Goal: Task Accomplishment & Management: Use online tool/utility

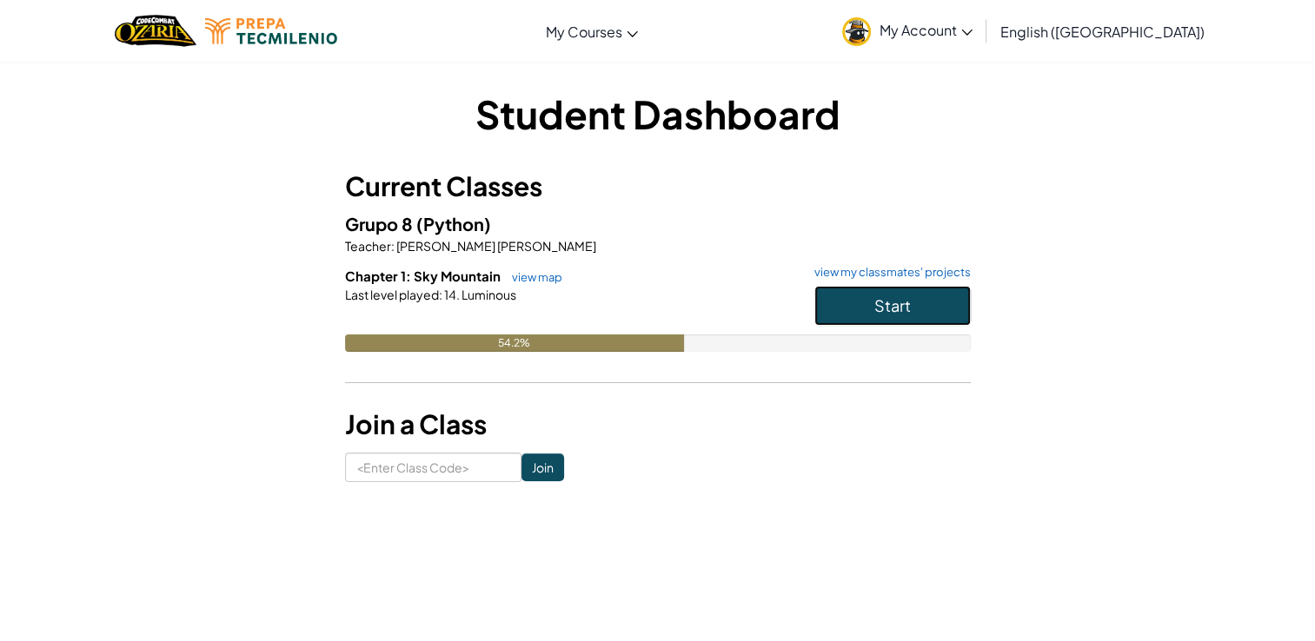
click at [916, 324] on button "Start" at bounding box center [892, 306] width 156 height 40
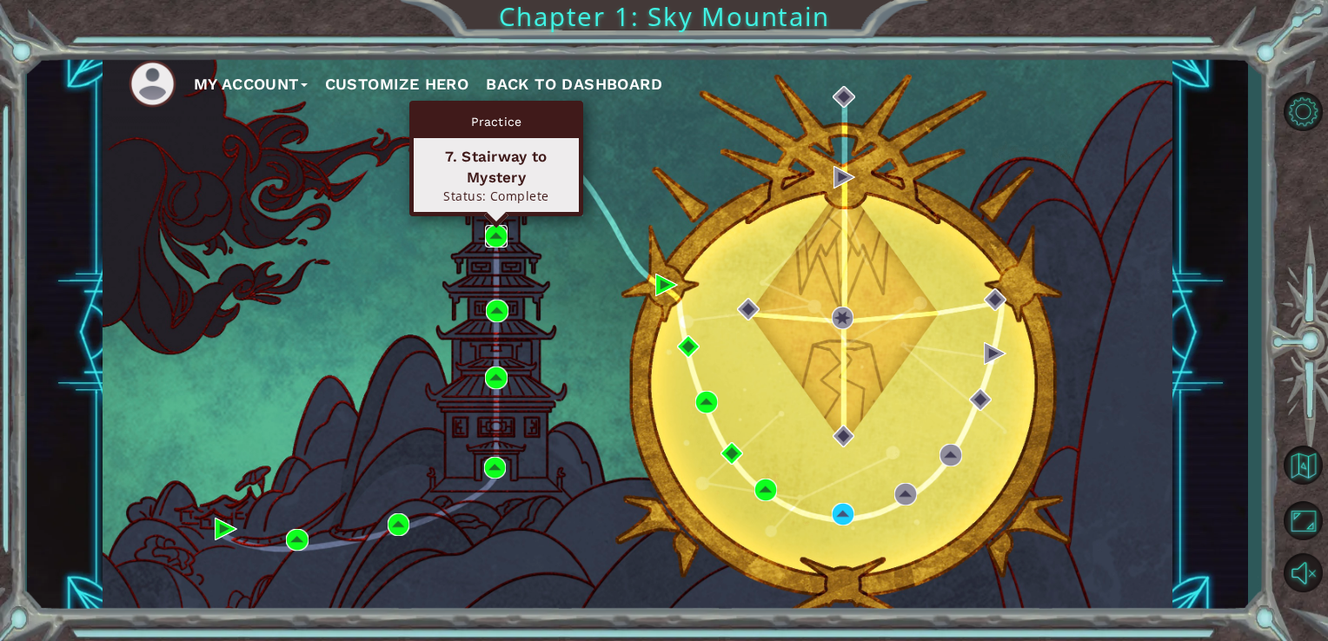
click at [490, 231] on img at bounding box center [496, 236] width 23 height 23
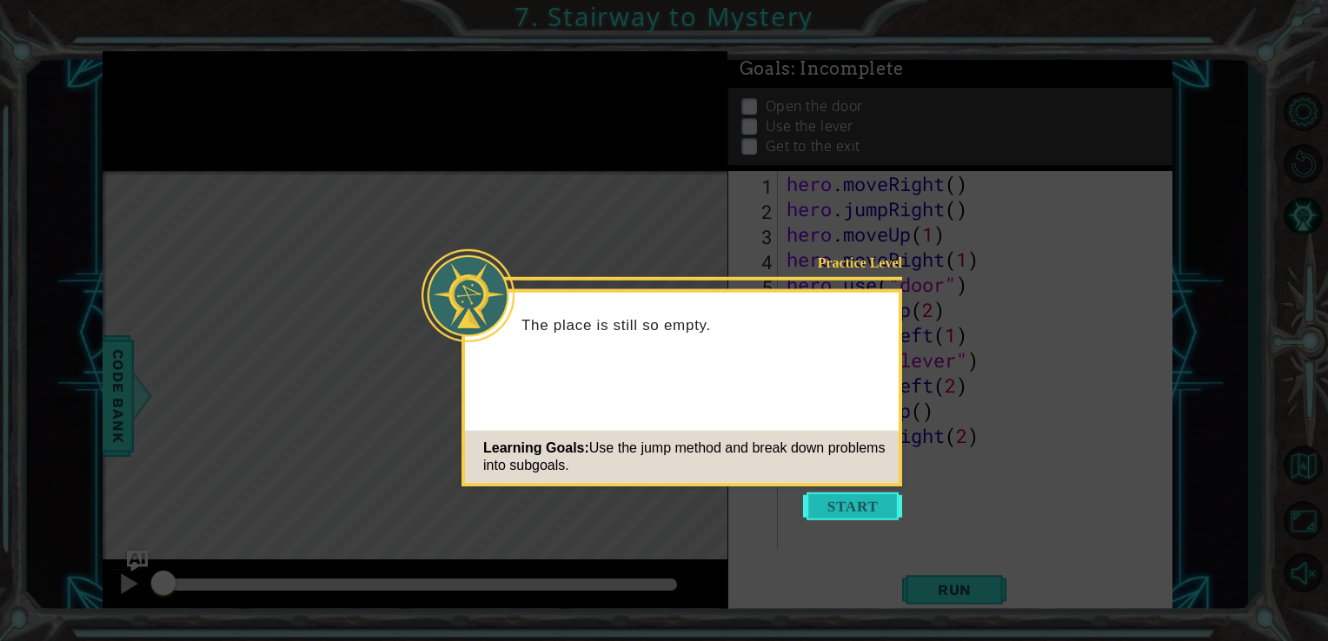
click at [877, 513] on button "Start" at bounding box center [852, 507] width 99 height 28
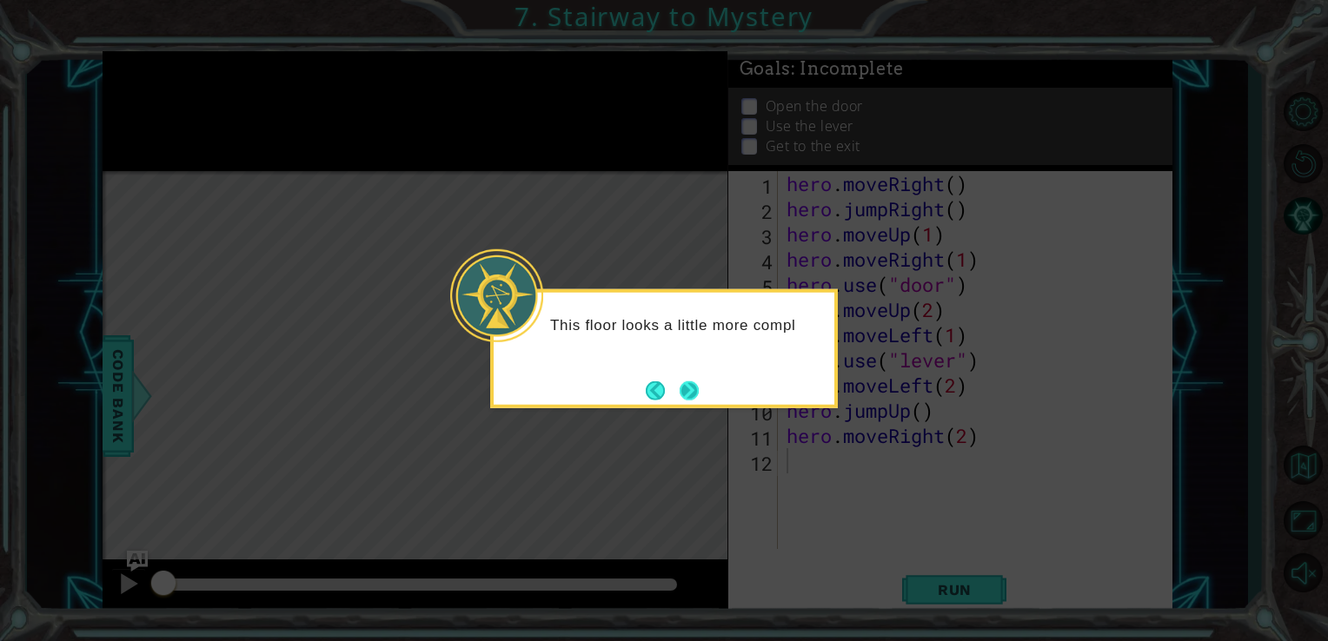
click at [694, 382] on button "Next" at bounding box center [689, 390] width 19 height 19
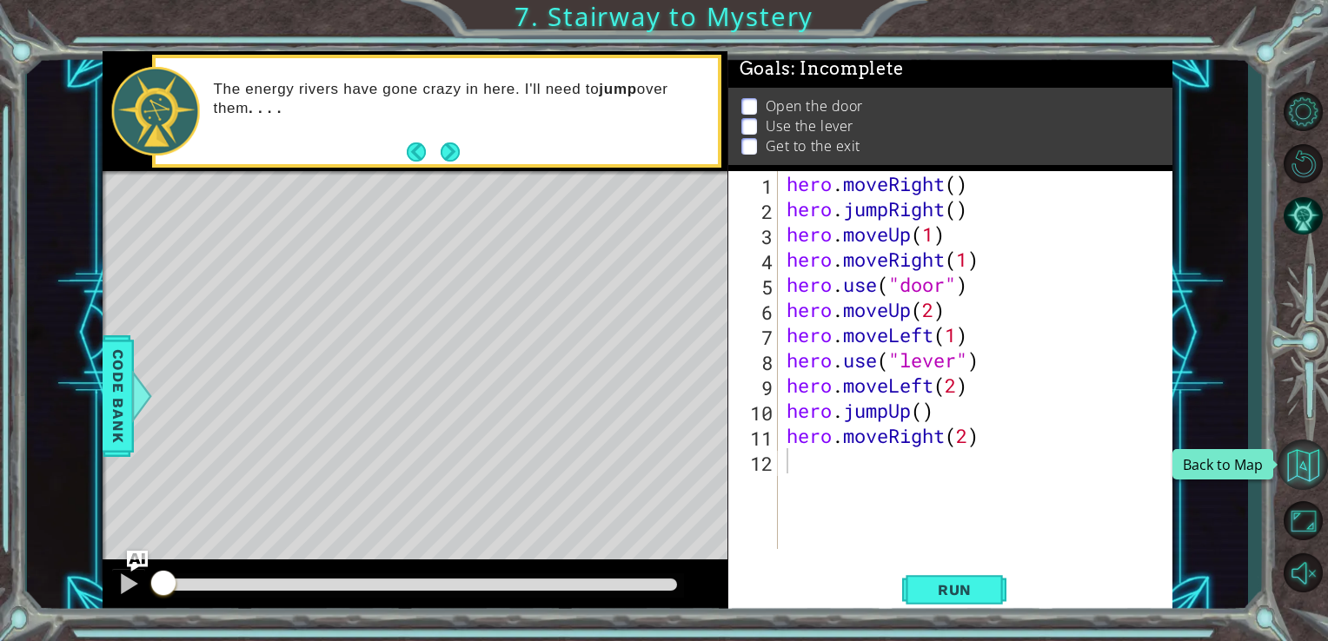
click at [1305, 467] on button "Back to Map" at bounding box center [1303, 465] width 50 height 50
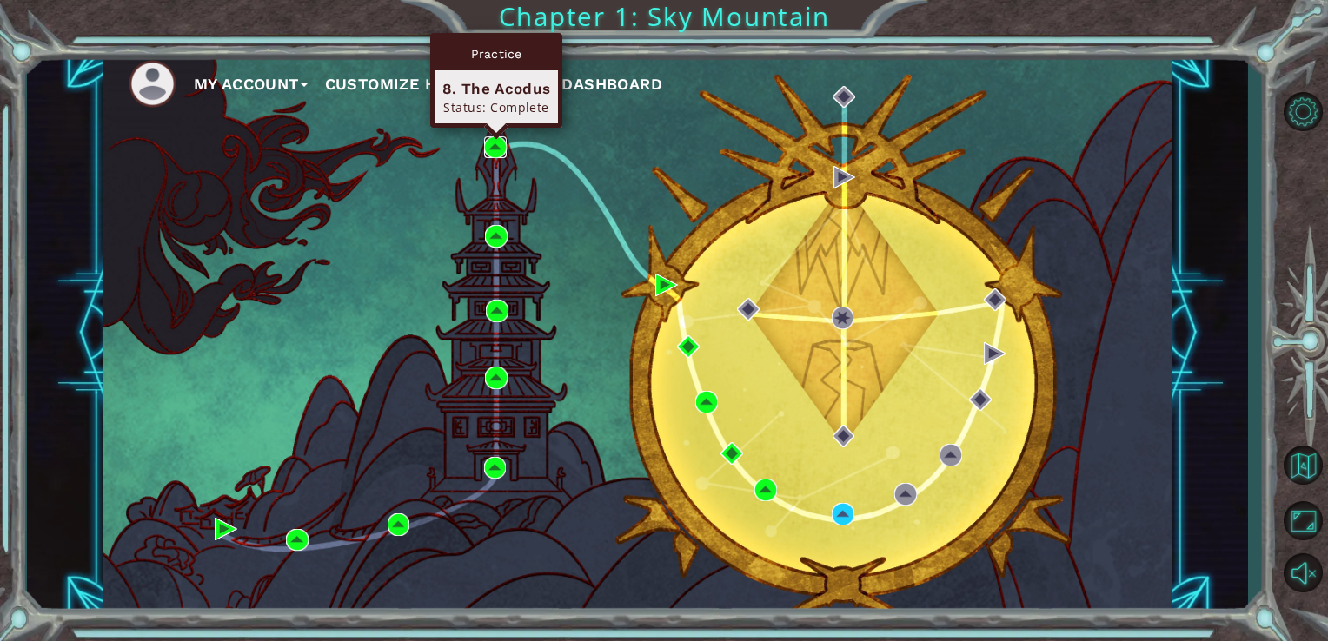
click at [495, 145] on img at bounding box center [495, 147] width 23 height 23
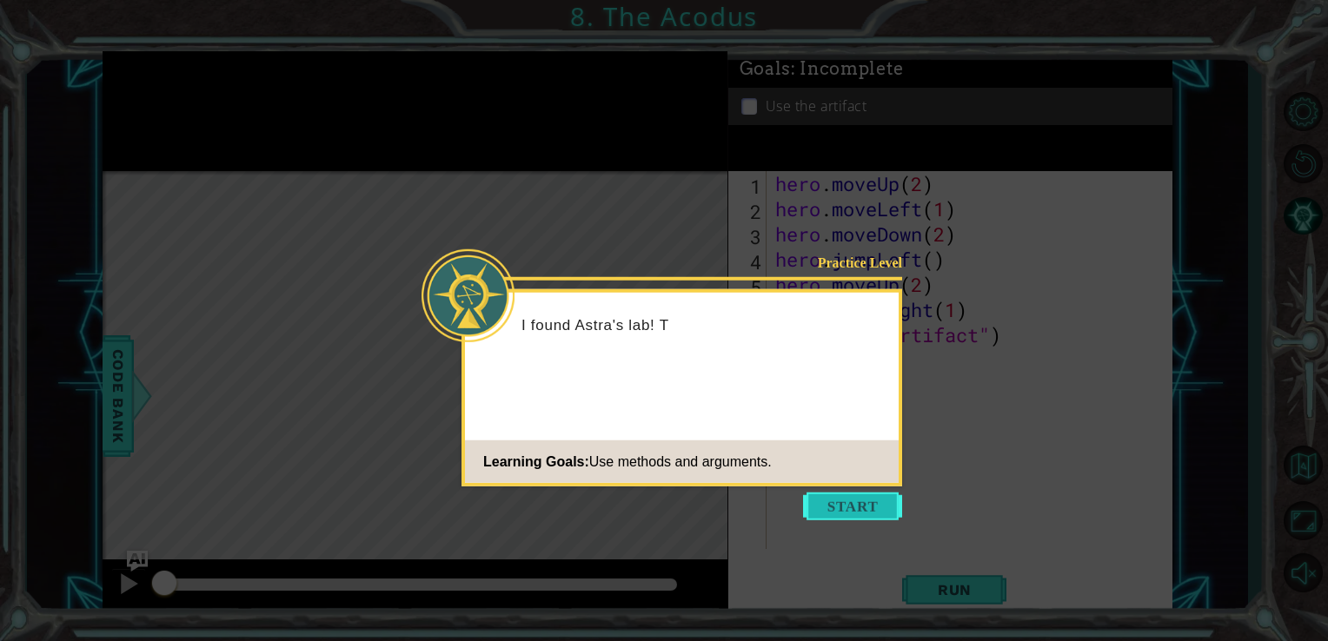
click at [866, 512] on button "Start" at bounding box center [852, 507] width 99 height 28
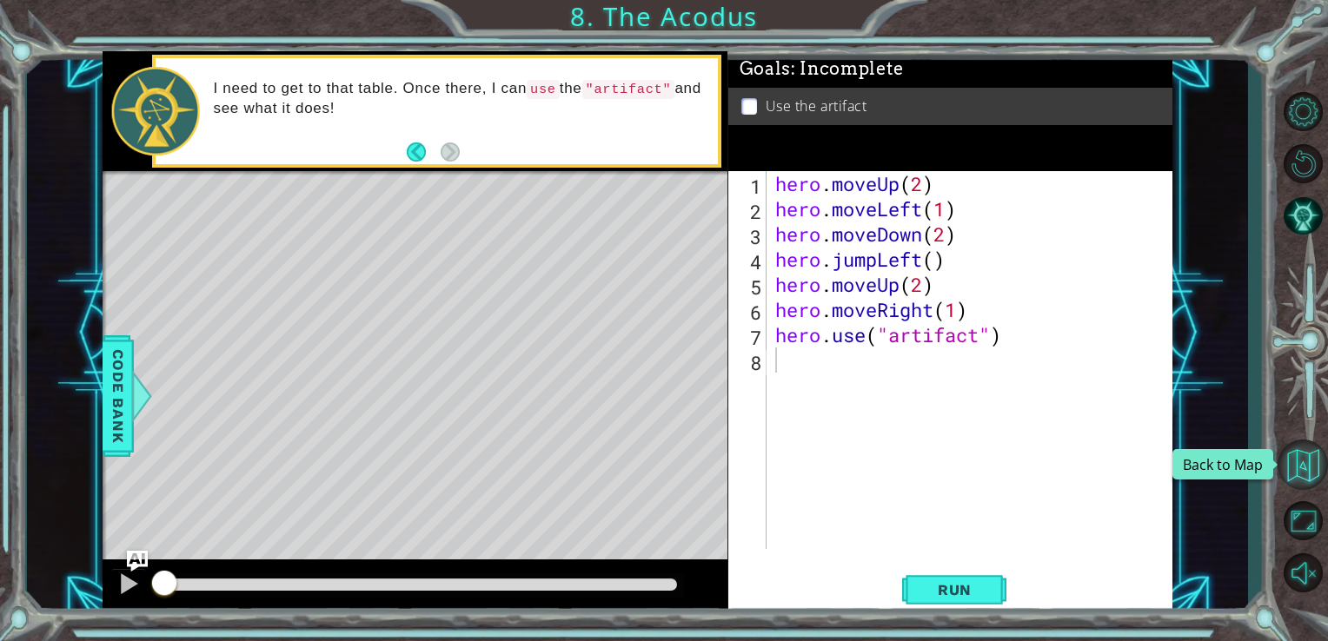
click at [1295, 487] on button "Back to Map" at bounding box center [1303, 465] width 50 height 50
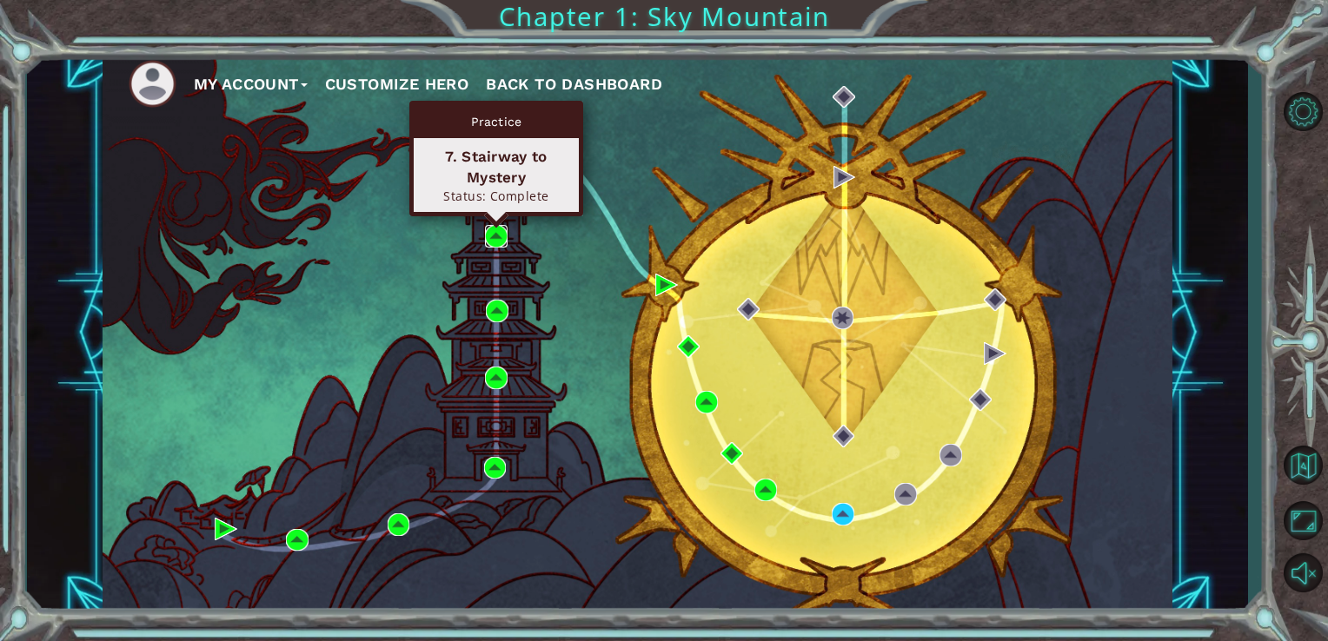
click at [495, 236] on img at bounding box center [496, 236] width 23 height 23
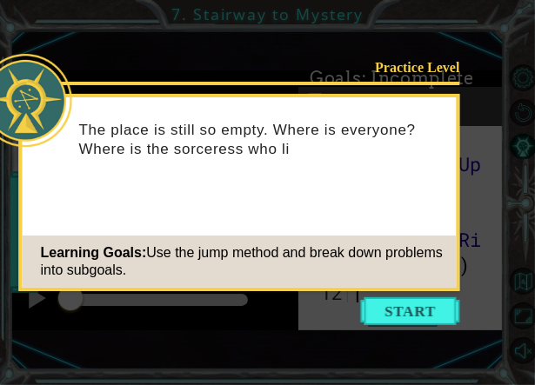
scroll to position [605, 0]
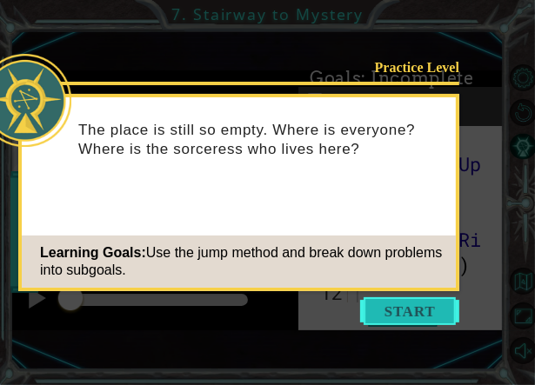
click at [422, 309] on button "Start" at bounding box center [409, 311] width 99 height 28
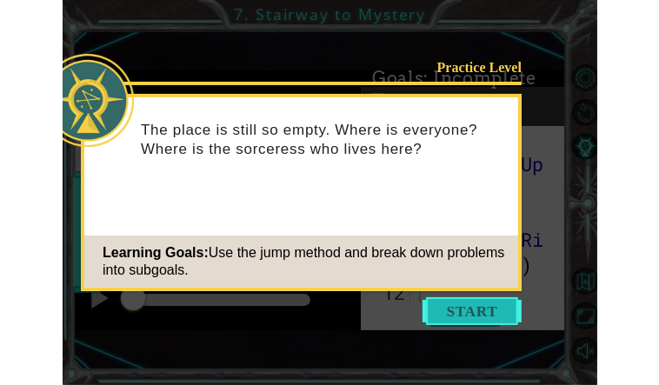
scroll to position [0, 0]
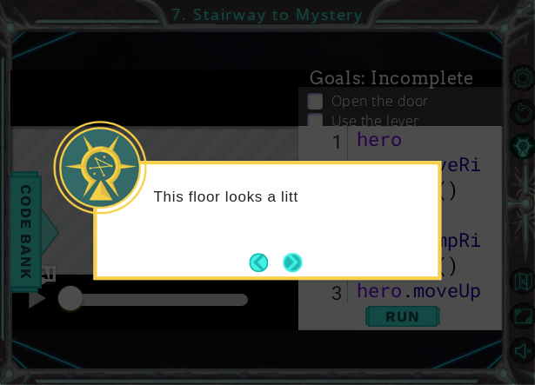
click at [285, 253] on button "Next" at bounding box center [291, 262] width 19 height 19
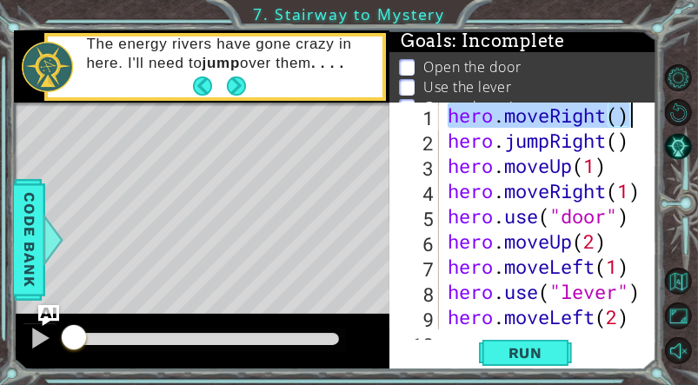
drag, startPoint x: 449, startPoint y: 115, endPoint x: 663, endPoint y: 110, distance: 213.9
click at [663, 110] on div "1 ההההההההההההההההההההההההההההההההההההההההההההההההההההההההההההההההההההההההההההה…" at bounding box center [349, 192] width 698 height 385
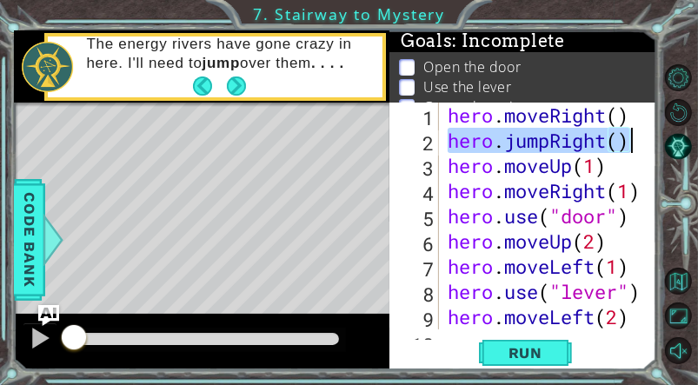
drag, startPoint x: 447, startPoint y: 142, endPoint x: 695, endPoint y: 133, distance: 248.7
click at [695, 133] on div "1 ההההההההההההההההההההההההההההההההההההההההההההההההההההההההההההההההההההההההההההה…" at bounding box center [349, 192] width 698 height 385
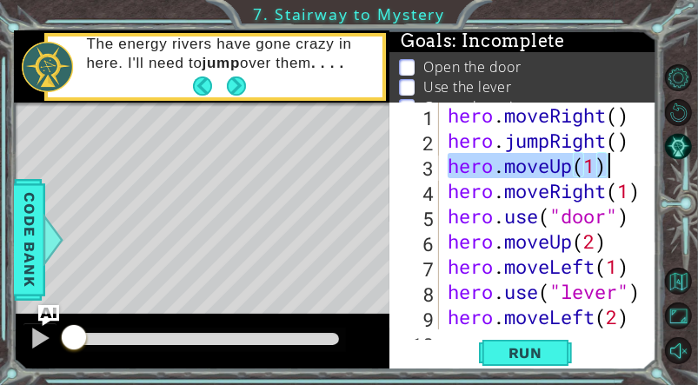
drag, startPoint x: 443, startPoint y: 166, endPoint x: 610, endPoint y: 170, distance: 166.9
click at [610, 170] on div "hero . moveRight ( ) hero . jumpRight ( ) hero . moveUp ( 1 ) hero . moveRight …" at bounding box center [542, 216] width 196 height 227
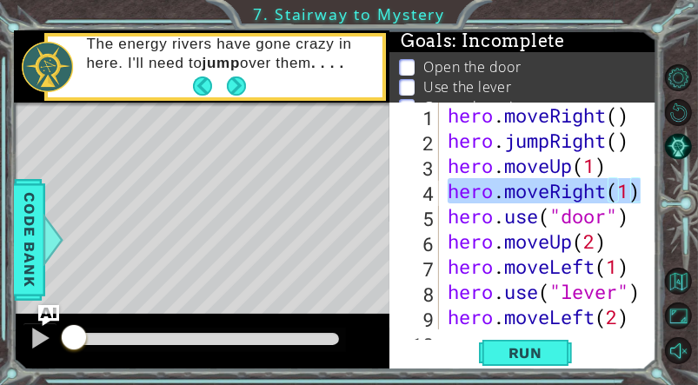
drag, startPoint x: 446, startPoint y: 190, endPoint x: 641, endPoint y: 189, distance: 194.7
click at [641, 189] on div "hero.moveUp(1) 1 2 3 4 5 6 7 8 9 10 hero . moveRight ( ) hero . jumpRight ( ) h…" at bounding box center [521, 216] width 264 height 227
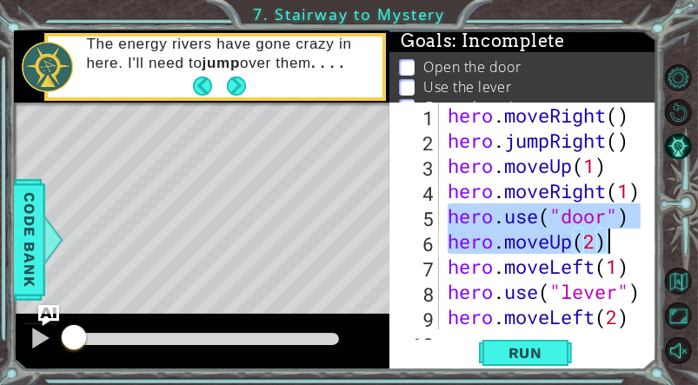
drag, startPoint x: 448, startPoint y: 214, endPoint x: 661, endPoint y: 232, distance: 213.7
click at [661, 232] on div "1 ההההההההההההההההההההההההההההההההההההההההההההההההההההההההההההההההההההההההההההה…" at bounding box center [349, 192] width 698 height 385
click at [450, 223] on div "hero . moveRight ( ) hero . jumpRight ( ) hero . moveUp ( 1 ) hero . moveRight …" at bounding box center [542, 216] width 196 height 227
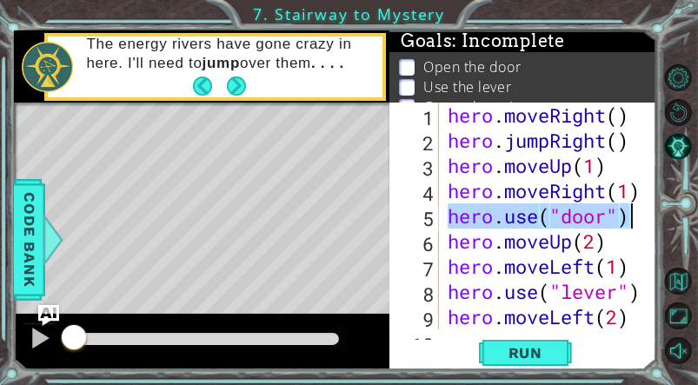
drag, startPoint x: 450, startPoint y: 222, endPoint x: 654, endPoint y: 213, distance: 203.6
click at [654, 213] on div "hero.use("door") 1 2 3 4 5 6 7 8 9 10 hero . moveRight ( ) hero . jumpRight ( )…" at bounding box center [522, 236] width 267 height 267
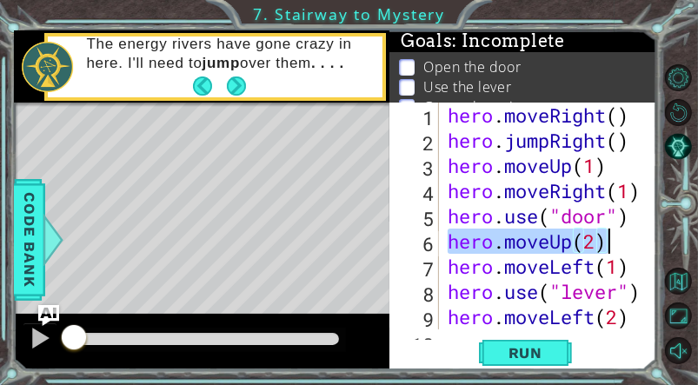
drag, startPoint x: 447, startPoint y: 241, endPoint x: 608, endPoint y: 249, distance: 161.0
click at [608, 249] on div "hero . moveRight ( ) hero . jumpRight ( ) hero . moveUp ( 1 ) hero . moveRight …" at bounding box center [546, 241] width 205 height 277
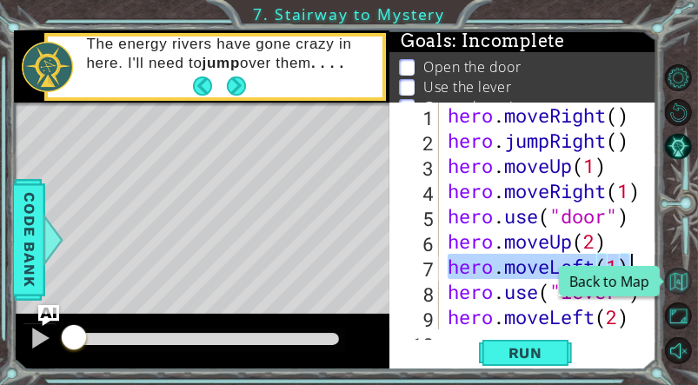
drag, startPoint x: 445, startPoint y: 271, endPoint x: 673, endPoint y: 273, distance: 227.7
click at [673, 273] on div "1 ההההההההההההההההההההההההההההההההההההההההההההההההההההההההההההההההההההההההההההה…" at bounding box center [349, 192] width 698 height 385
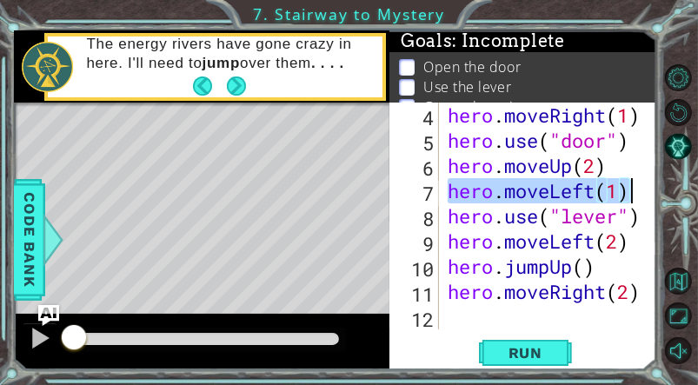
scroll to position [76, 0]
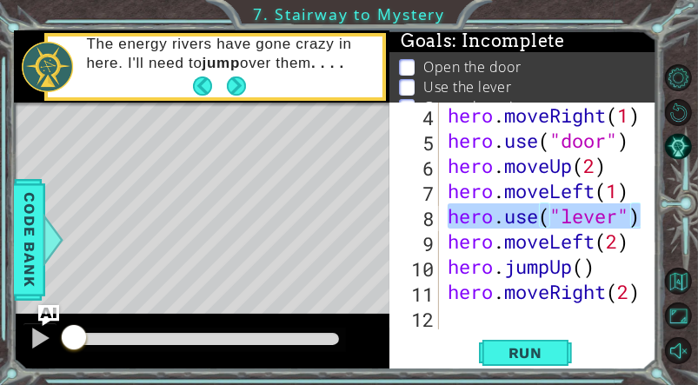
drag, startPoint x: 448, startPoint y: 225, endPoint x: 654, endPoint y: 207, distance: 206.8
click at [654, 207] on div "hero.moveLeft(1) 4 5 6 7 8 9 10 11 12 hero . moveRight ( 1 ) hero . use ( "door…" at bounding box center [522, 236] width 267 height 267
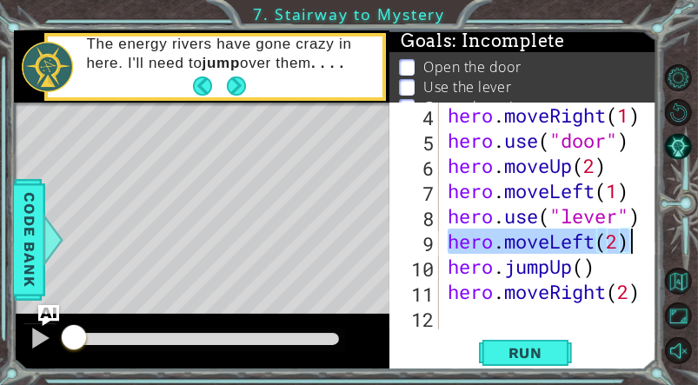
drag, startPoint x: 452, startPoint y: 240, endPoint x: 660, endPoint y: 236, distance: 207.8
click at [660, 236] on div "1 ההההההההההההההההההההההההההההההההההההההההההההההההההההההההההההההההההההההההההההה…" at bounding box center [349, 192] width 698 height 385
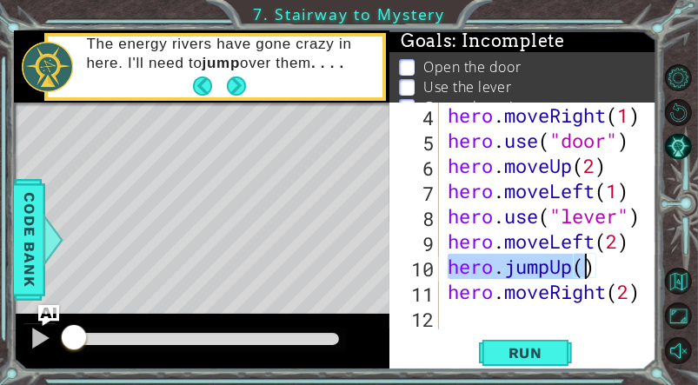
drag, startPoint x: 445, startPoint y: 271, endPoint x: 609, endPoint y: 263, distance: 164.5
click at [609, 263] on div "hero . moveRight ( 1 ) hero . use ( "door" ) hero . moveUp ( 2 ) hero . moveLef…" at bounding box center [546, 241] width 205 height 277
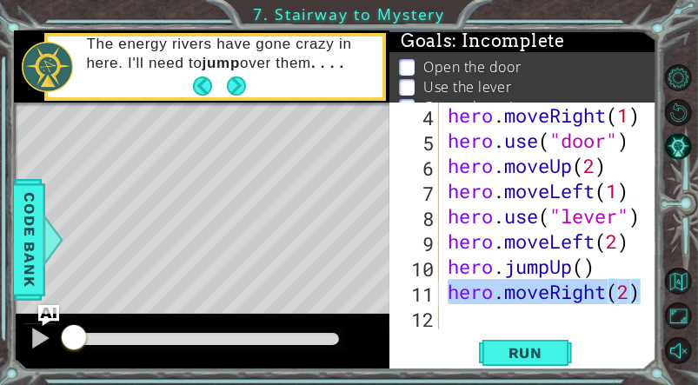
drag, startPoint x: 449, startPoint y: 295, endPoint x: 649, endPoint y: 291, distance: 199.9
click at [649, 291] on div "hero.jumpUp() 4 5 6 7 8 9 10 11 12 hero . moveRight ( 1 ) hero . use ( "door" )…" at bounding box center [521, 216] width 264 height 227
type textarea "hero.moveRight(2)"
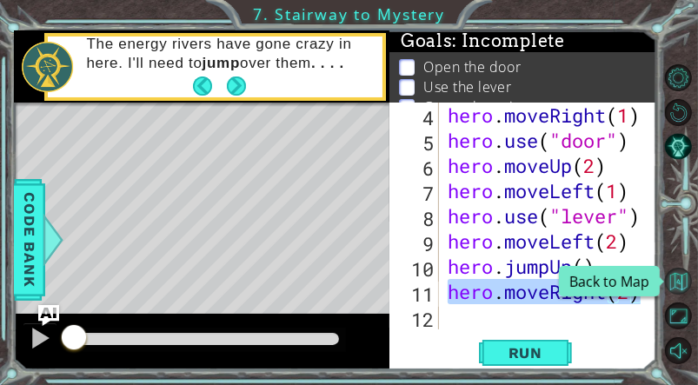
click at [684, 274] on button "Back to Map" at bounding box center [678, 281] width 27 height 27
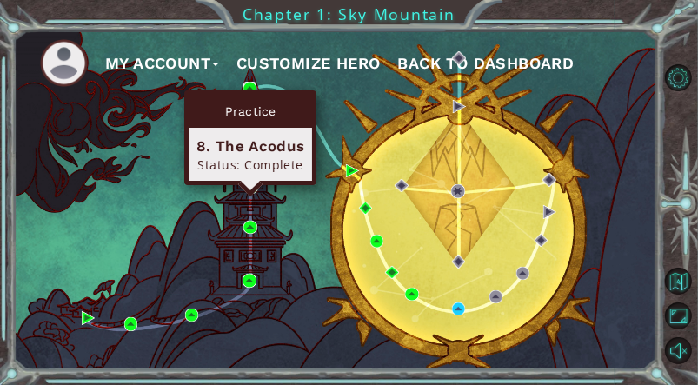
click at [247, 86] on img at bounding box center [250, 89] width 14 height 14
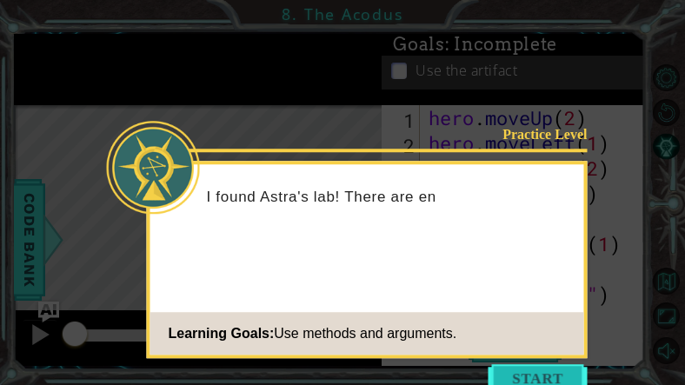
click at [512, 365] on button "Start" at bounding box center [537, 378] width 99 height 28
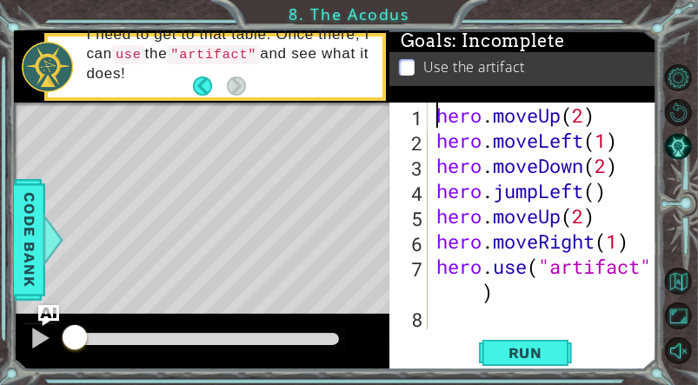
click at [438, 114] on div "hero . moveUp ( 2 ) hero . moveLeft ( 1 ) hero . moveDown ( 2 ) hero . jumpLeft…" at bounding box center [547, 241] width 229 height 277
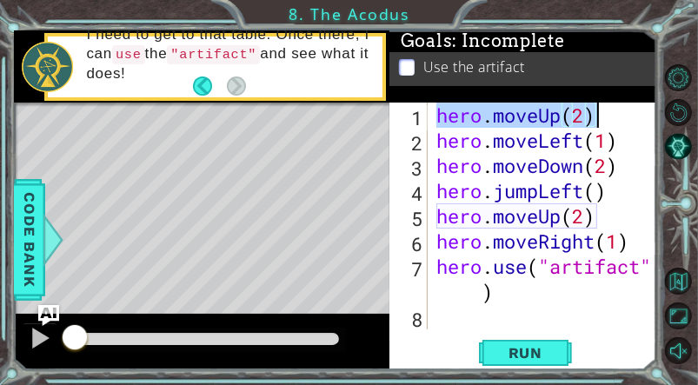
drag, startPoint x: 438, startPoint y: 114, endPoint x: 621, endPoint y: 117, distance: 182.6
click at [621, 117] on div "hero . moveUp ( 2 ) hero . moveLeft ( 1 ) hero . moveDown ( 2 ) hero . jumpLeft…" at bounding box center [547, 241] width 229 height 277
drag, startPoint x: 431, startPoint y: 139, endPoint x: 622, endPoint y: 143, distance: 191.3
click at [622, 143] on div "hero.moveUp(2) 1 2 3 4 5 6 7 8 hero . moveUp ( 2 ) hero . moveLeft ( 1 ) hero .…" at bounding box center [521, 216] width 264 height 227
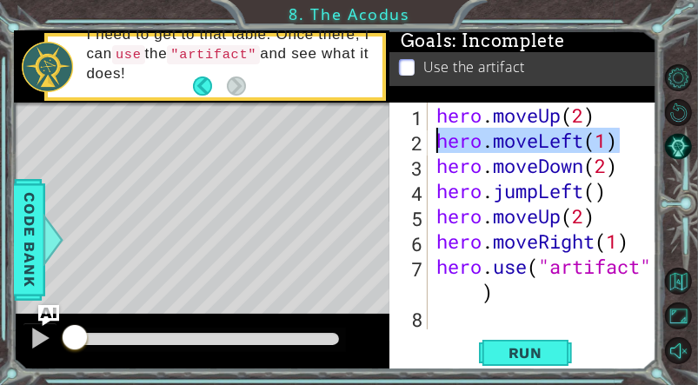
drag, startPoint x: 622, startPoint y: 143, endPoint x: 435, endPoint y: 143, distance: 186.9
click at [435, 143] on div "hero . moveUp ( 2 ) hero . moveLeft ( 1 ) hero . moveDown ( 2 ) hero . jumpLeft…" at bounding box center [547, 241] width 229 height 277
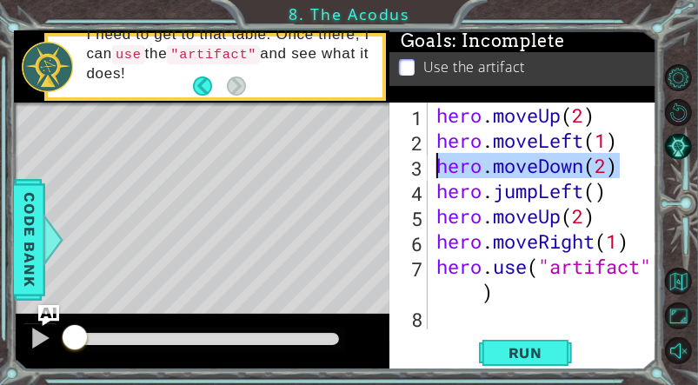
drag, startPoint x: 617, startPoint y: 169, endPoint x: 438, endPoint y: 172, distance: 179.1
click at [438, 172] on div "hero . moveUp ( 2 ) hero . moveLeft ( 1 ) hero . moveDown ( 2 ) hero . jumpLeft…" at bounding box center [547, 241] width 229 height 277
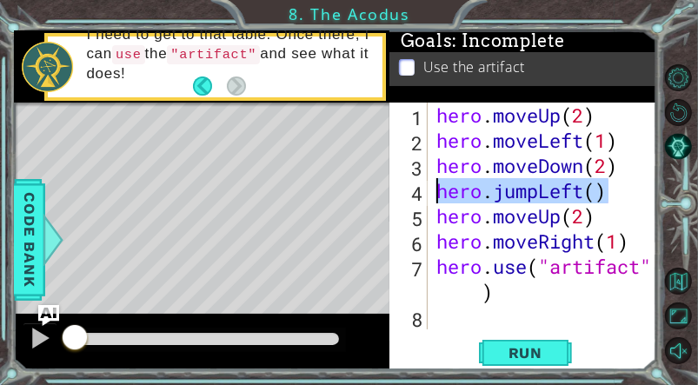
drag, startPoint x: 609, startPoint y: 197, endPoint x: 439, endPoint y: 190, distance: 170.5
click at [439, 190] on div "hero . moveUp ( 2 ) hero . moveLeft ( 1 ) hero . moveDown ( 2 ) hero . jumpLeft…" at bounding box center [547, 241] width 229 height 277
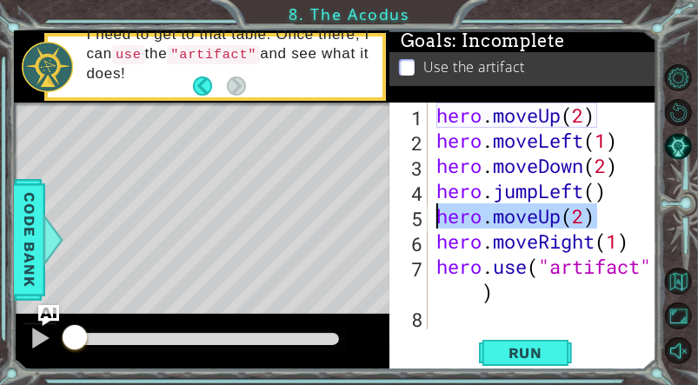
drag, startPoint x: 593, startPoint y: 214, endPoint x: 442, endPoint y: 216, distance: 151.3
click at [442, 216] on div "hero . moveUp ( 2 ) hero . moveLeft ( 1 ) hero . moveDown ( 2 ) hero . jumpLeft…" at bounding box center [547, 241] width 229 height 277
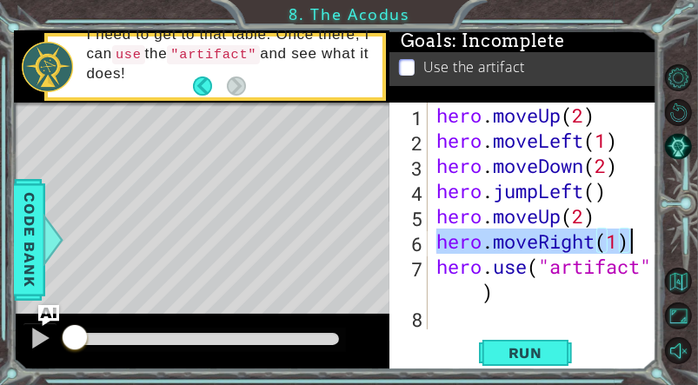
drag, startPoint x: 436, startPoint y: 243, endPoint x: 637, endPoint y: 239, distance: 200.8
click at [637, 239] on div "hero . moveUp ( 2 ) hero . moveLeft ( 1 ) hero . moveDown ( 2 ) hero . jumpLeft…" at bounding box center [547, 241] width 229 height 277
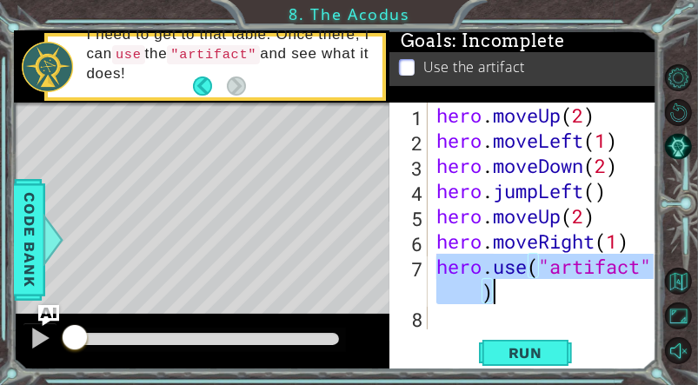
drag, startPoint x: 434, startPoint y: 262, endPoint x: 521, endPoint y: 296, distance: 93.0
click at [521, 296] on div "hero . moveUp ( 2 ) hero . moveLeft ( 1 ) hero . moveDown ( 2 ) hero . jumpLeft…" at bounding box center [547, 241] width 229 height 277
type textarea "hero.use("artifact")"
